Goal: Navigation & Orientation: Find specific page/section

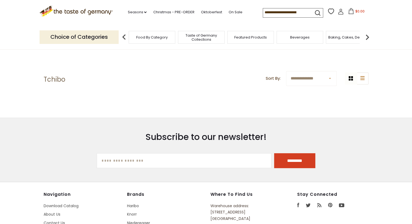
click at [159, 36] on span "Food By Category" at bounding box center [151, 37] width 31 height 4
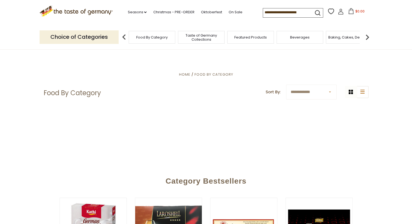
click at [368, 35] on img at bounding box center [367, 37] width 11 height 11
